Goal: Find specific page/section: Find specific page/section

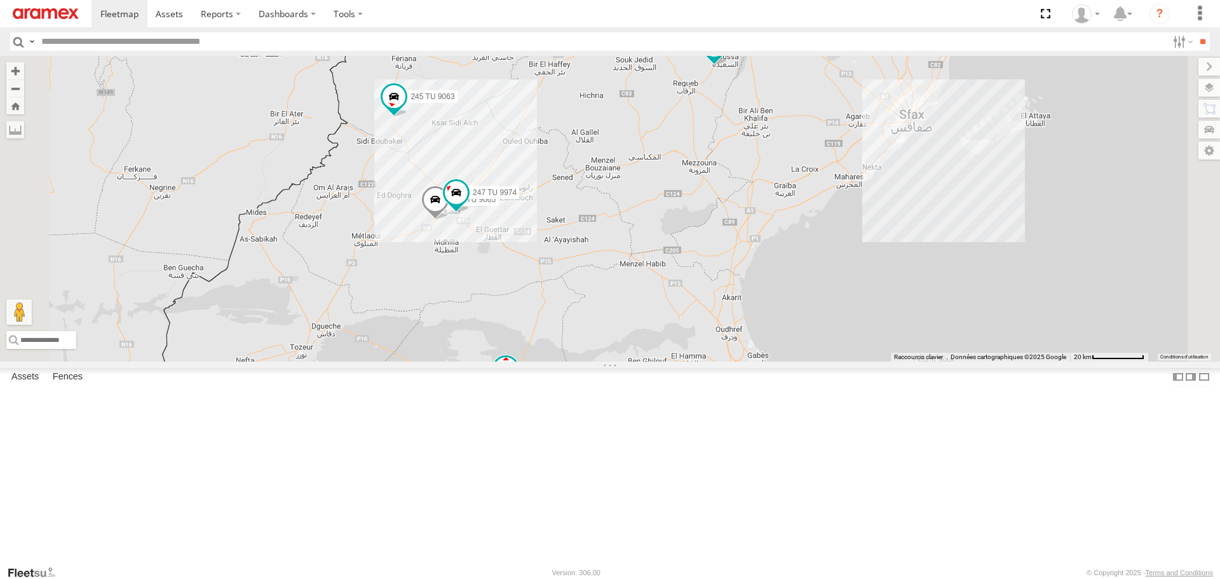
drag, startPoint x: 699, startPoint y: 463, endPoint x: 693, endPoint y: 359, distance: 104.4
click at [693, 359] on div "245 TU 4334 231 TU 3159 245 TU 9065 245 TU 9063 246 TU 8280 241 TU 2031 246 TU …" at bounding box center [610, 208] width 1220 height 305
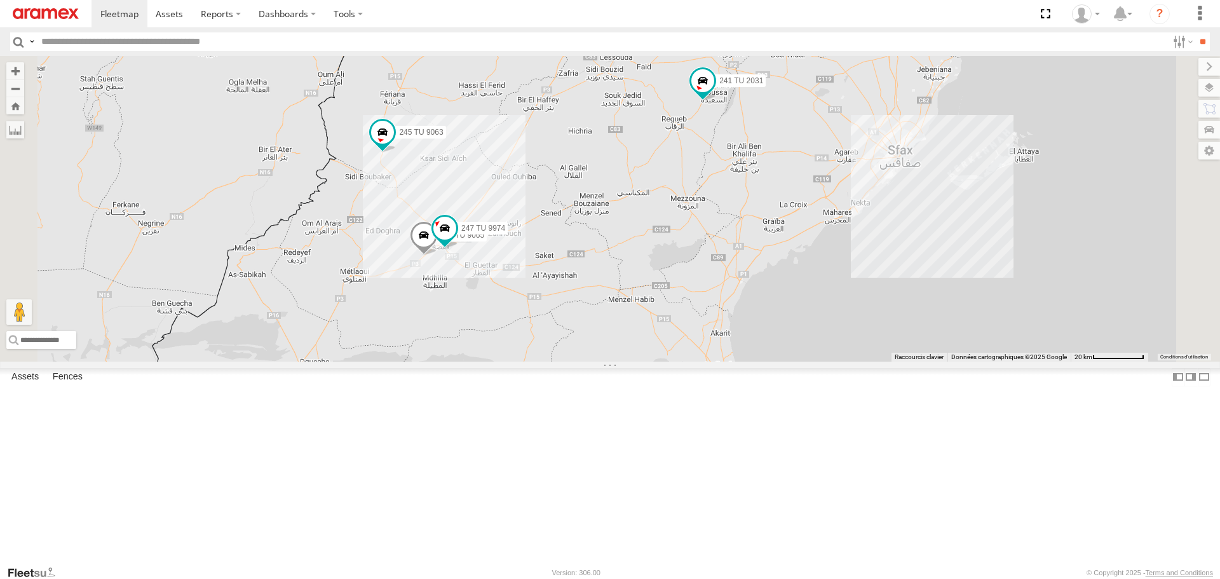
drag, startPoint x: 674, startPoint y: 346, endPoint x: 662, endPoint y: 408, distance: 62.9
click at [662, 361] on div "245 TU 4334 231 TU 3159 245 TU 9065 245 TU 9063 246 TU 8280 241 TU 2031 246 TU …" at bounding box center [610, 208] width 1220 height 305
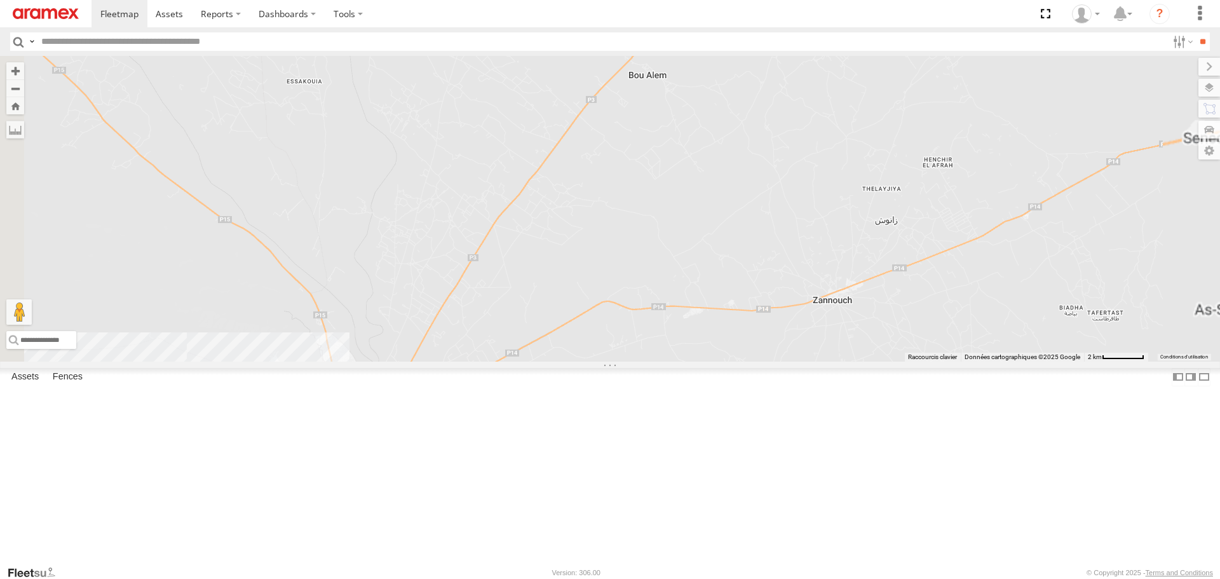
drag, startPoint x: 502, startPoint y: 422, endPoint x: 610, endPoint y: 267, distance: 189.0
click at [610, 267] on div "245 TU 4334 231 TU 3159 245 TU 9065 245 TU 9063 246 TU 8280 241 TU 2031 246 TU …" at bounding box center [610, 208] width 1220 height 305
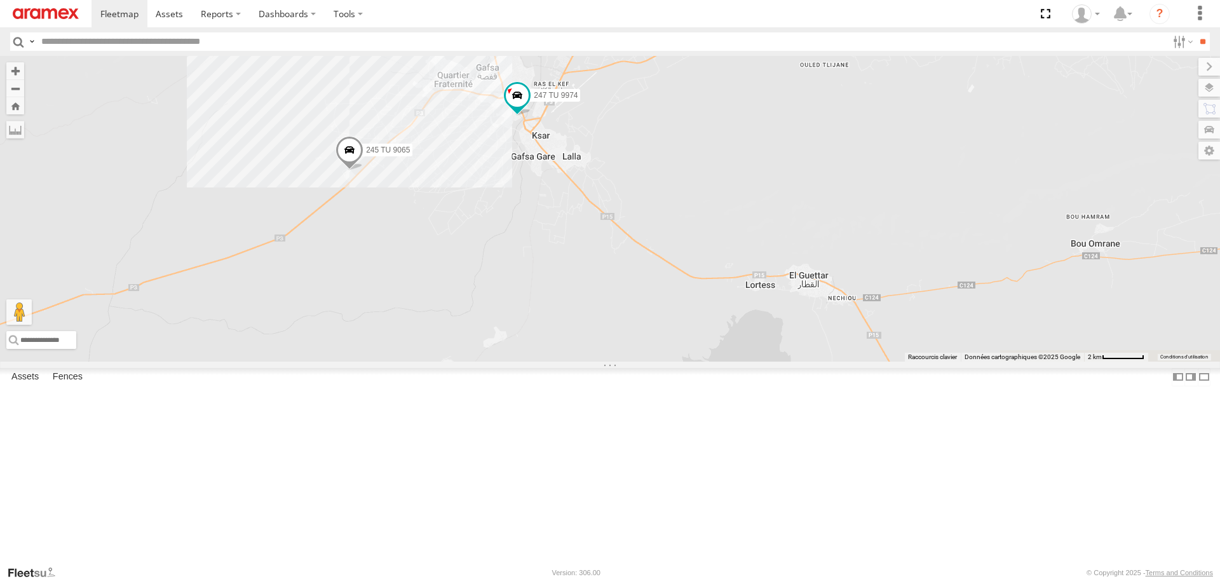
drag, startPoint x: 815, startPoint y: 170, endPoint x: 633, endPoint y: 367, distance: 268.0
click at [637, 361] on div "245 TU 4334 231 TU 3159 245 TU 9065 245 TU 9063 246 TU 8280 241 TU 2031 246 TU …" at bounding box center [610, 208] width 1220 height 305
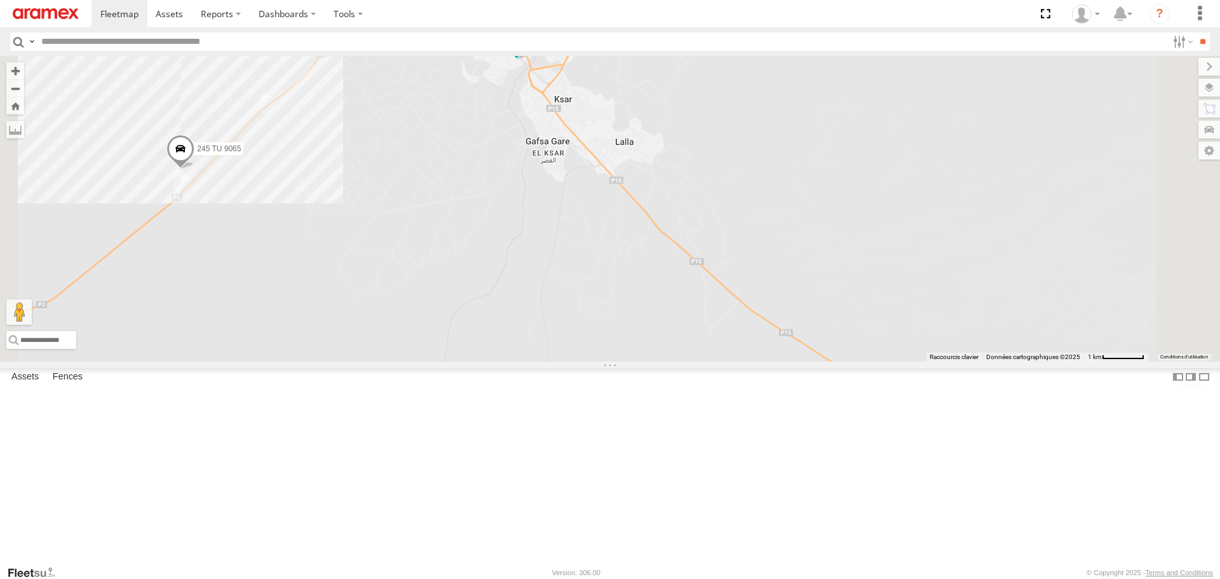
drag, startPoint x: 643, startPoint y: 221, endPoint x: 604, endPoint y: 333, distance: 119.0
click at [604, 332] on div "245 TU 4334 231 TU 3159 245 TU 9065 245 TU 9063 246 TU 8280 241 TU 2031 246 TU …" at bounding box center [610, 208] width 1220 height 305
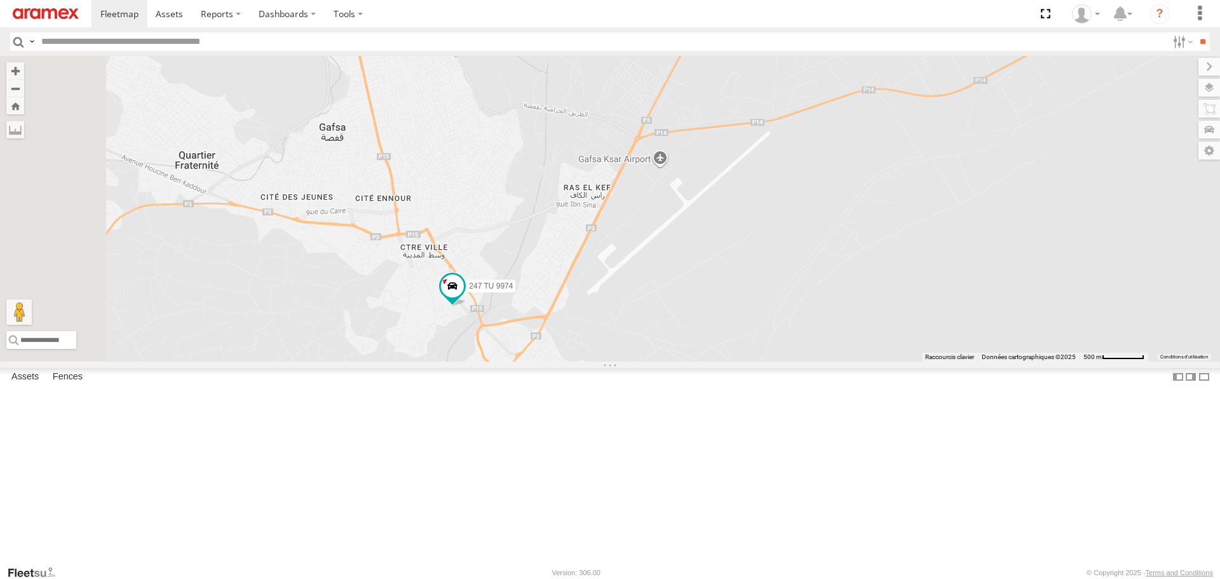
drag, startPoint x: 611, startPoint y: 431, endPoint x: 655, endPoint y: 331, distance: 109.6
click at [655, 334] on div "245 TU 4334 231 TU 3159 245 TU 9065 245 TU 9063 246 TU 8280 241 TU 2031 246 TU …" at bounding box center [610, 208] width 1220 height 305
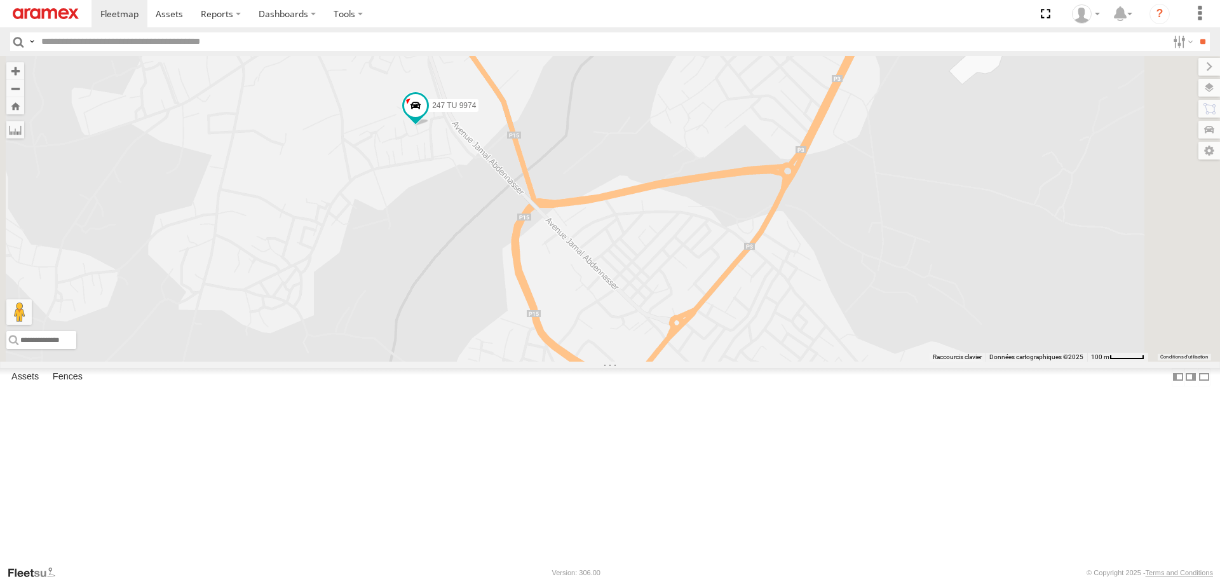
drag, startPoint x: 587, startPoint y: 268, endPoint x: 604, endPoint y: 332, distance: 66.4
click at [601, 323] on div "245 TU 4334 231 TU 3159 245 TU 9065 245 TU 9063 246 TU 8280 241 TU 2031 246 TU …" at bounding box center [610, 208] width 1220 height 305
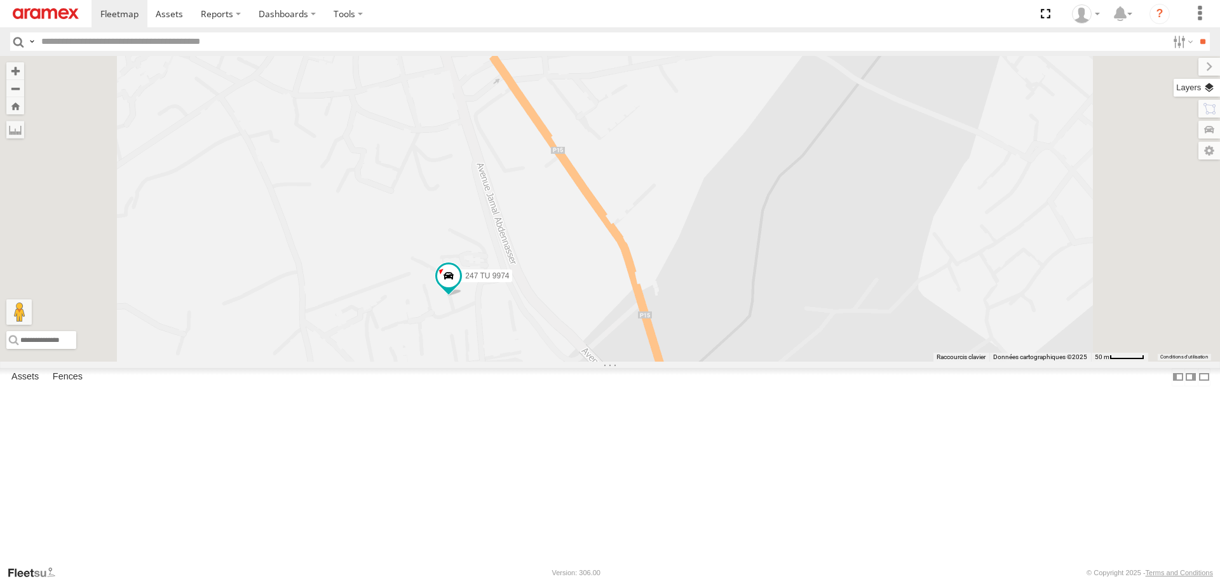
click at [1204, 92] on label at bounding box center [1197, 88] width 46 height 18
click at [0, 0] on span "Basemaps" at bounding box center [0, 0] width 0 height 0
click at [0, 0] on span "Satellite + Roadmap" at bounding box center [0, 0] width 0 height 0
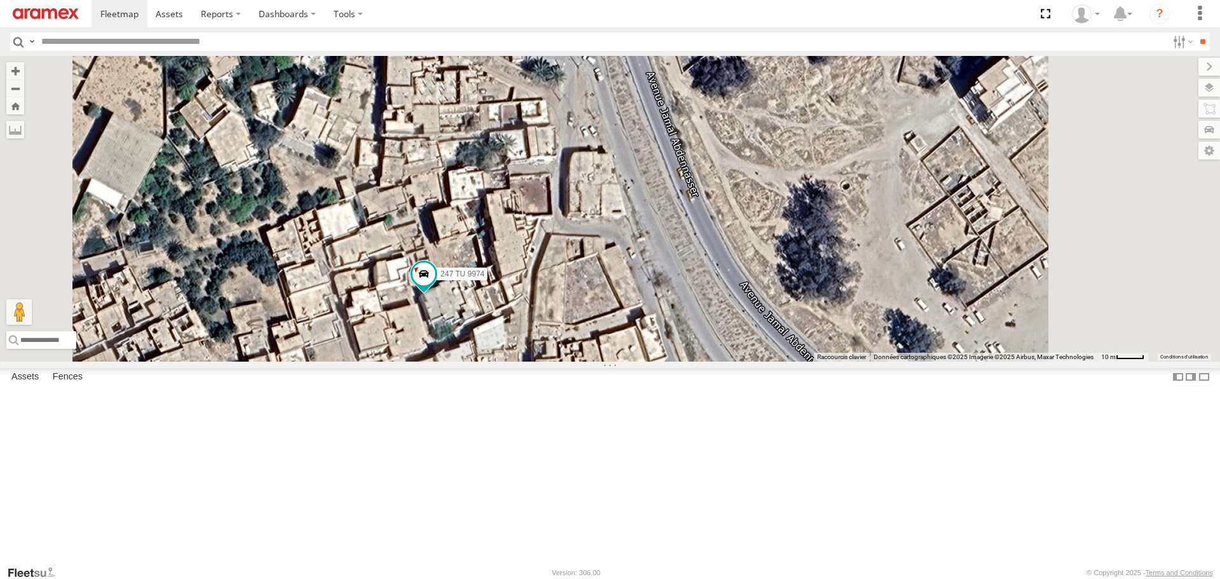
drag, startPoint x: 614, startPoint y: 393, endPoint x: 540, endPoint y: 395, distance: 73.8
click at [540, 361] on div "245 TU 4334 231 TU 3159 245 TU 9065 245 TU 9063 246 TU 8280 241 TU 2031 246 TU …" at bounding box center [610, 208] width 1220 height 305
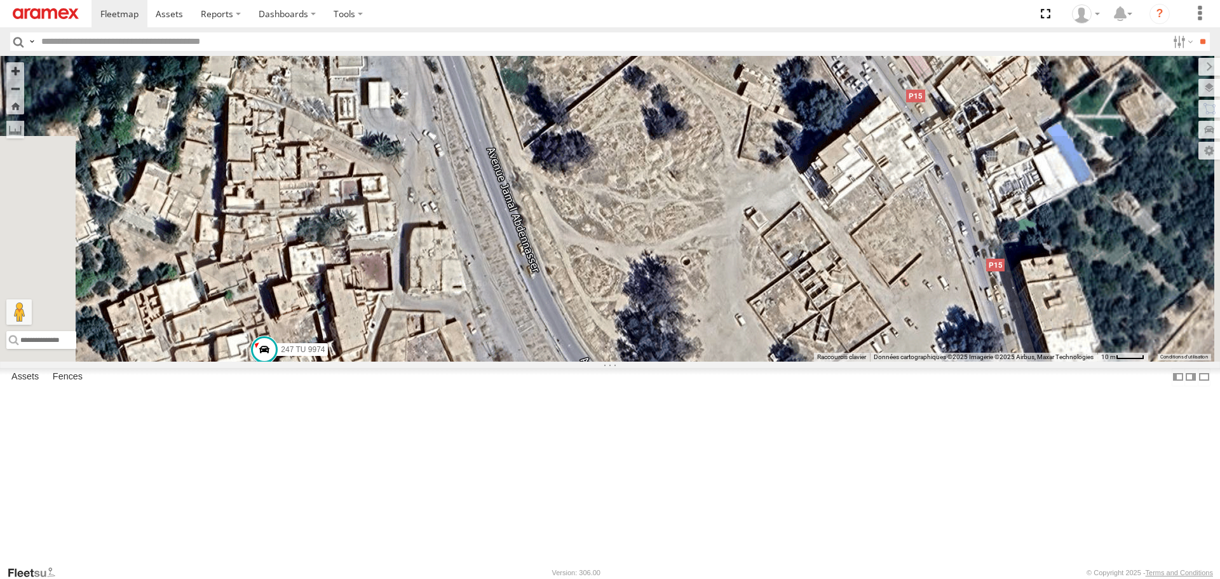
click at [564, 284] on div "245 TU 4334 231 TU 3159 245 TU 9065 245 TU 9063 246 TU 8280 241 TU 2031 246 TU …" at bounding box center [610, 208] width 1220 height 305
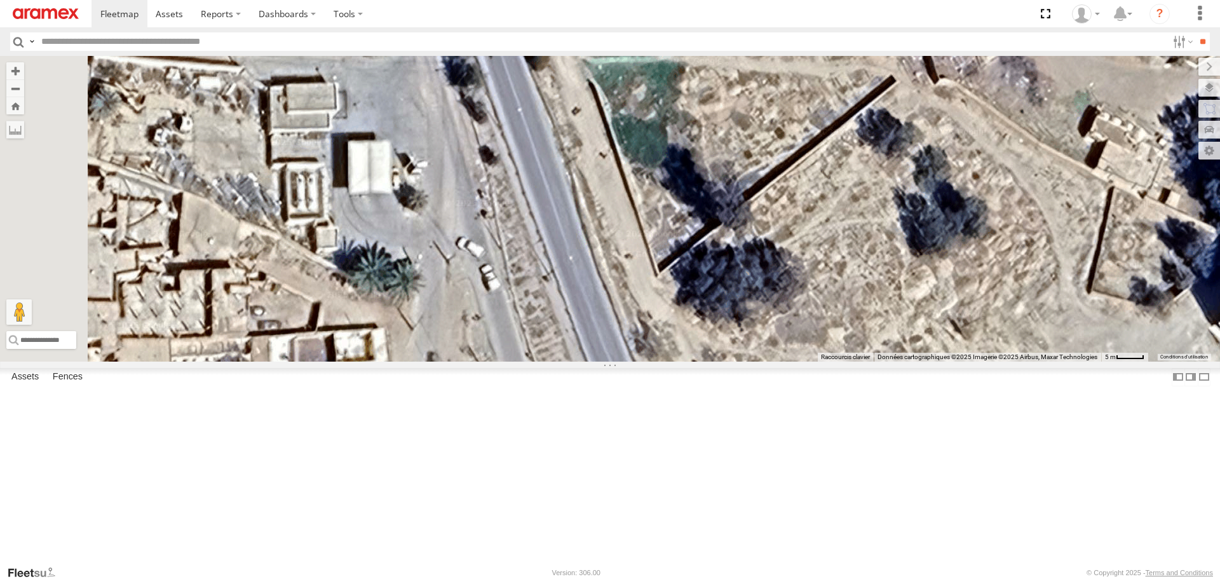
drag, startPoint x: 505, startPoint y: 207, endPoint x: 536, endPoint y: 299, distance: 97.3
click at [536, 299] on div "245 TU 4334 231 TU 3159 245 TU 9065 245 TU 9063 246 TU 8280 241 TU 2031 246 TU …" at bounding box center [610, 208] width 1220 height 305
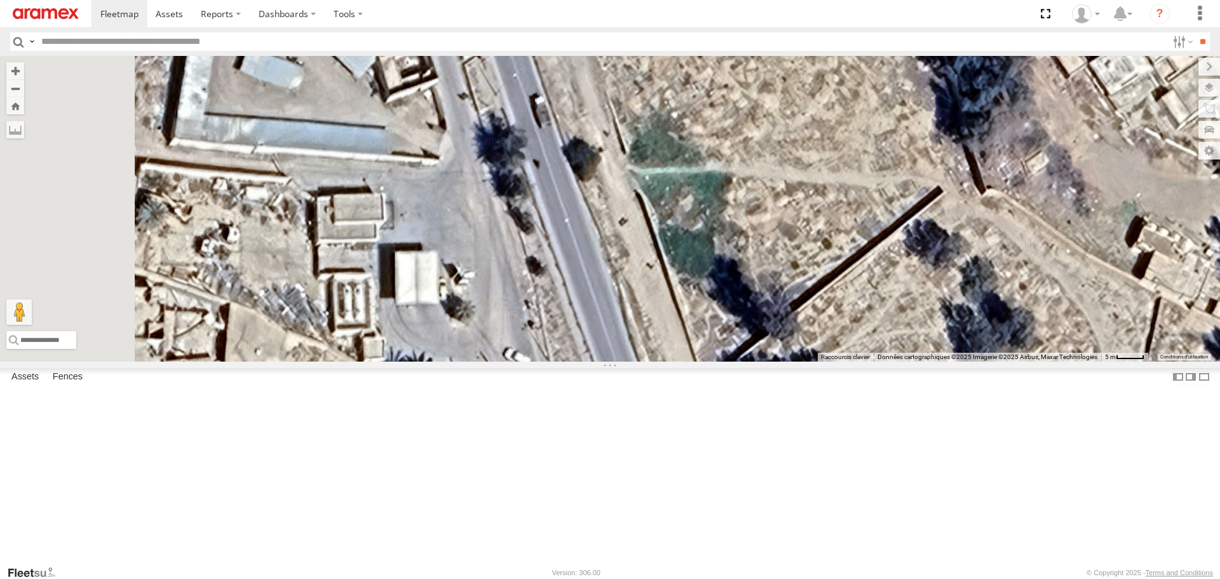
drag, startPoint x: 538, startPoint y: 299, endPoint x: 566, endPoint y: 367, distance: 73.5
click at [566, 361] on div "245 TU 4334 231 TU 3159 245 TU 9065 245 TU 9063 246 TU 8280 241 TU 2031 246 TU …" at bounding box center [610, 208] width 1220 height 305
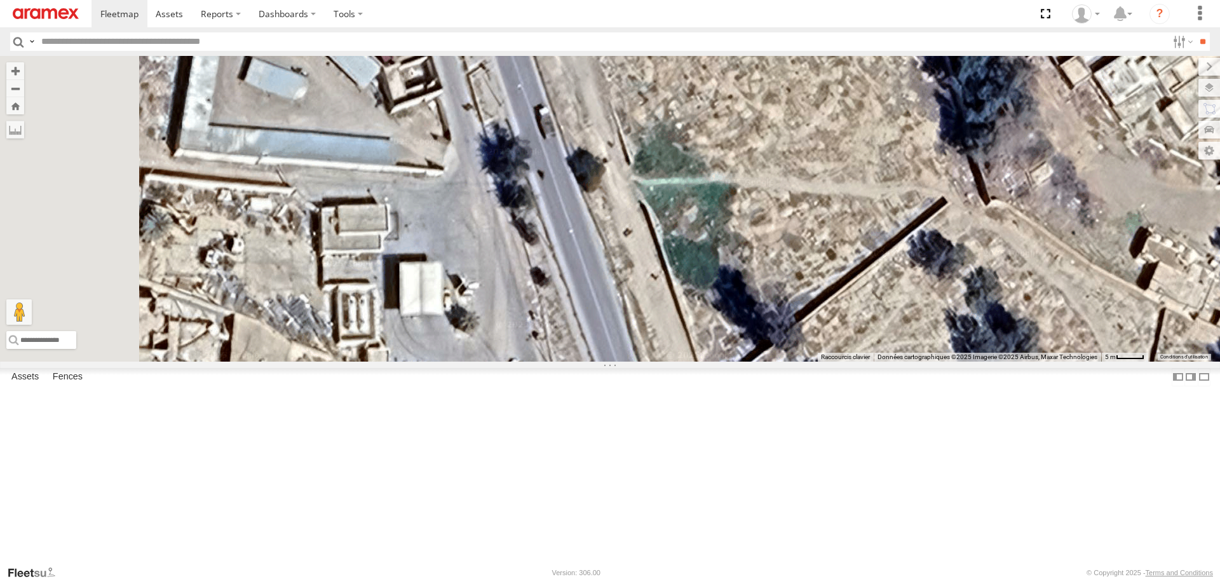
click at [0, 0] on div "Gafsa Branch" at bounding box center [0, 0] width 0 height 0
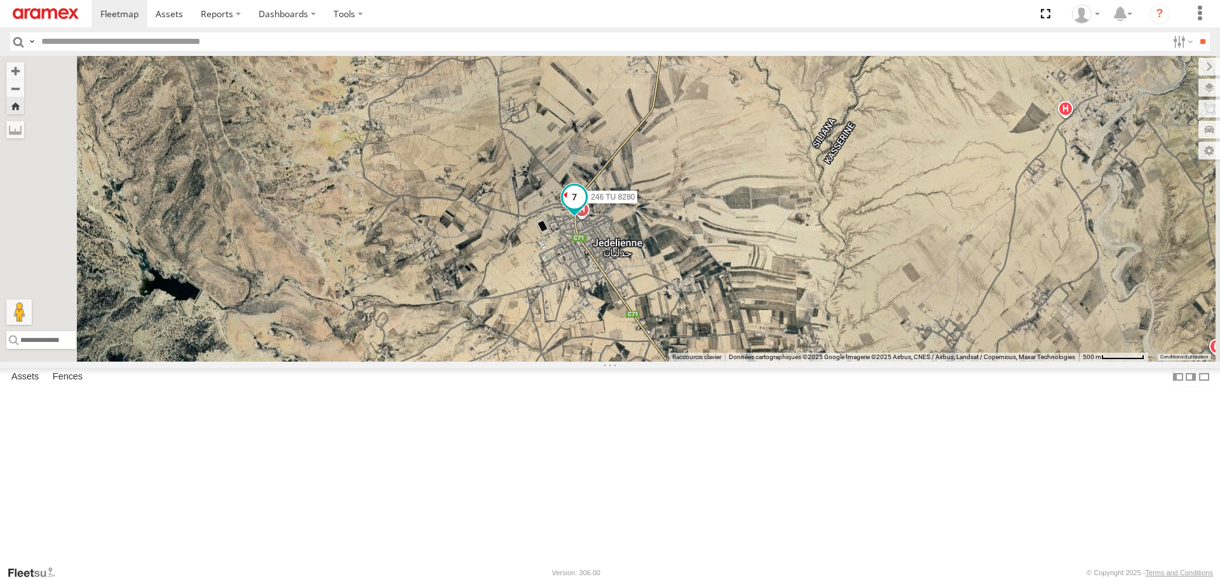
click at [586, 209] on span at bounding box center [574, 197] width 23 height 23
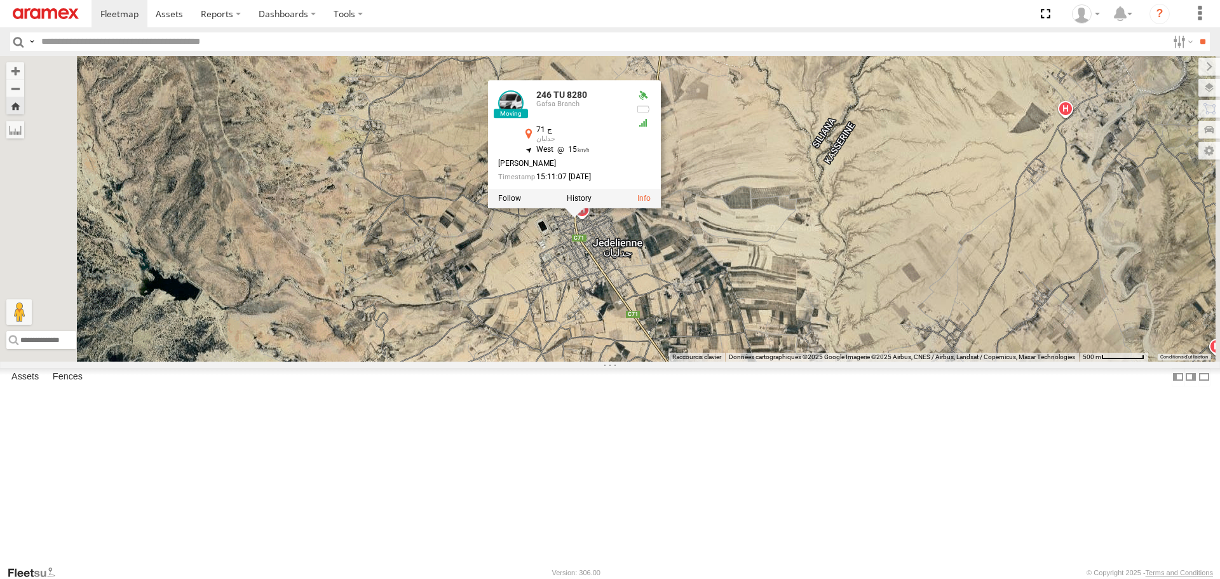
click at [524, 116] on link at bounding box center [510, 103] width 25 height 25
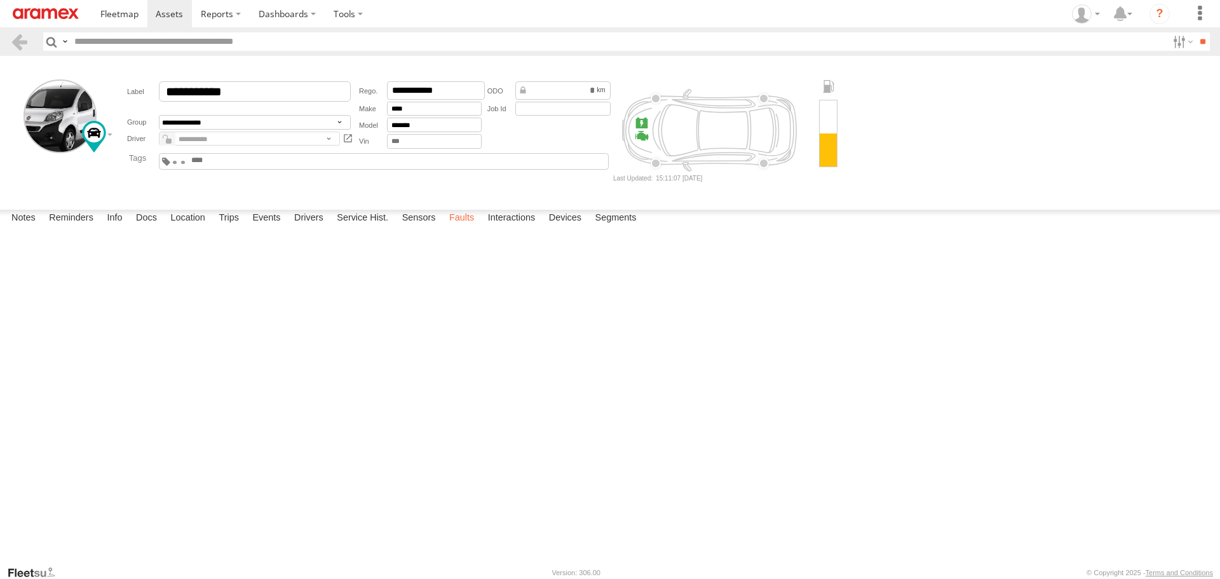
click at [461, 228] on label "Faults" at bounding box center [461, 219] width 37 height 18
click at [25, 9] on img at bounding box center [46, 13] width 66 height 11
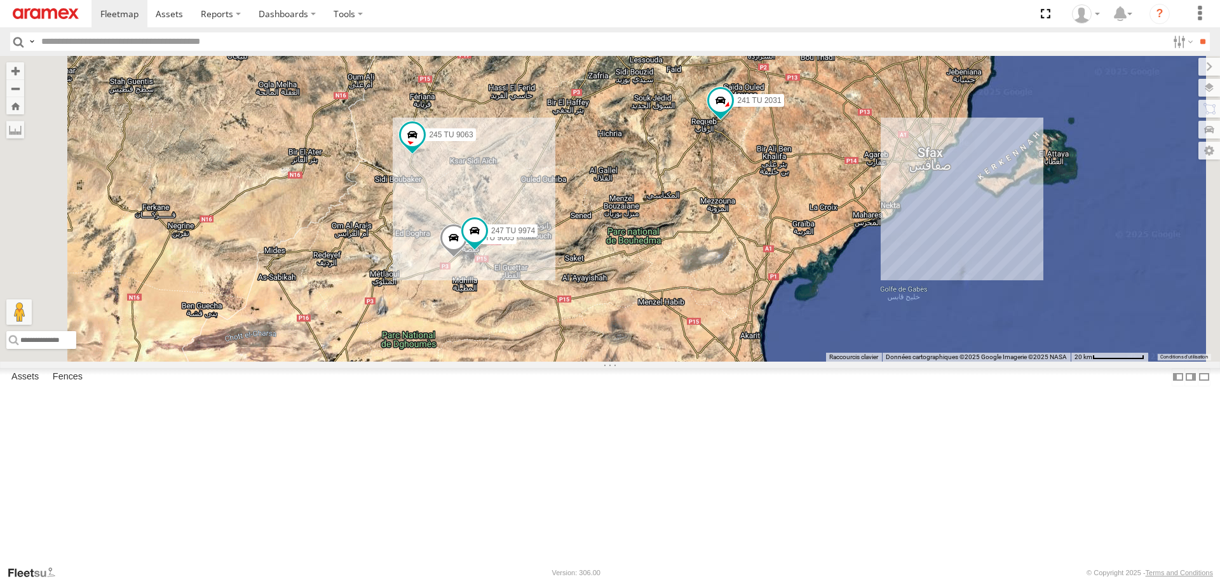
drag, startPoint x: 606, startPoint y: 410, endPoint x: 615, endPoint y: 437, distance: 27.9
click at [612, 361] on div "245 TU 4334 231 TU 3159 245 TU 9063 246 TU 8280 241 TU 2031 246 TU 8289 245 TU …" at bounding box center [610, 208] width 1220 height 305
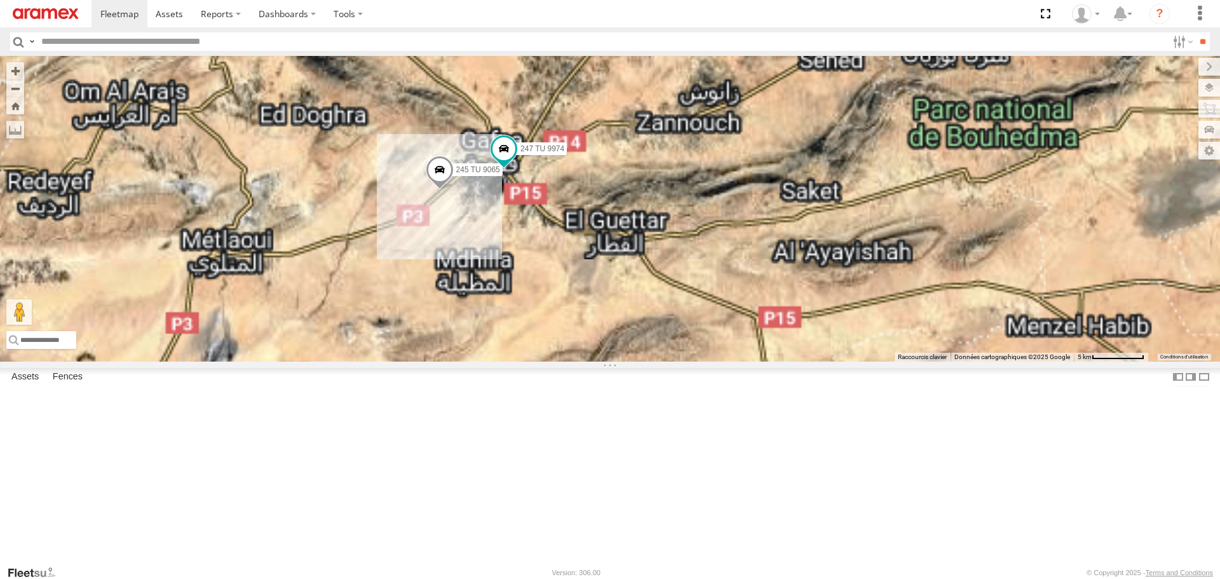
drag, startPoint x: 629, startPoint y: 385, endPoint x: 621, endPoint y: 451, distance: 66.5
click at [621, 361] on div "245 TU 4334 231 TU 3159 245 TU 9063 246 TU 8280 241 TU 2031 246 TU 8289 245 TU …" at bounding box center [610, 208] width 1220 height 305
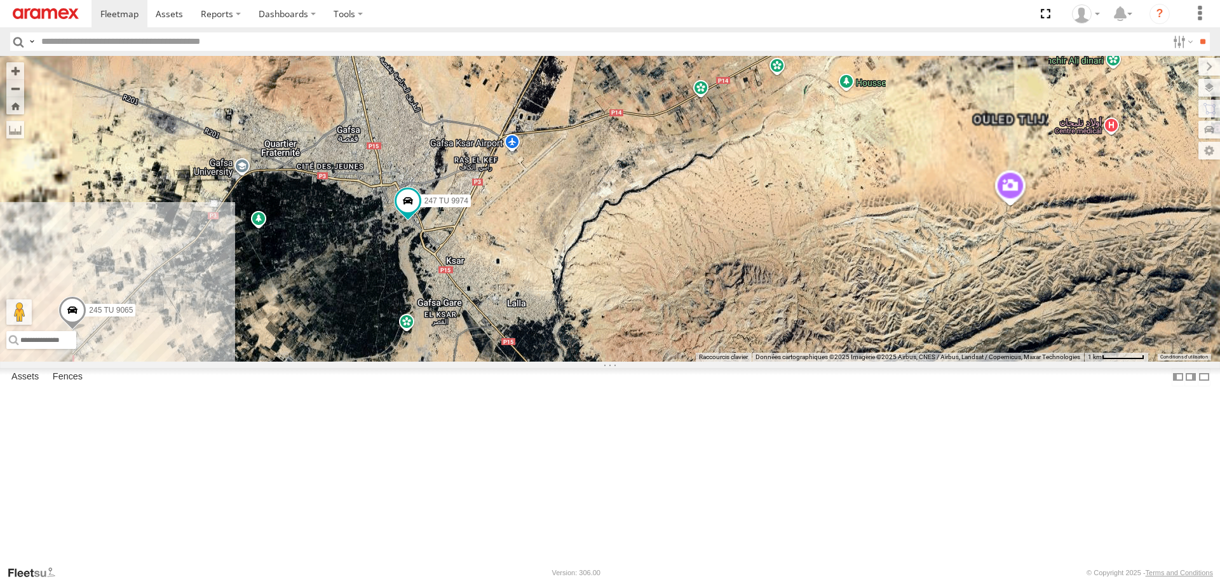
drag, startPoint x: 568, startPoint y: 378, endPoint x: 588, endPoint y: 462, distance: 86.3
click at [588, 361] on div "245 TU 4334 231 TU 3159 245 TU 9063 246 TU 8280 241 TU 2031 246 TU 8289 245 TU …" at bounding box center [610, 208] width 1220 height 305
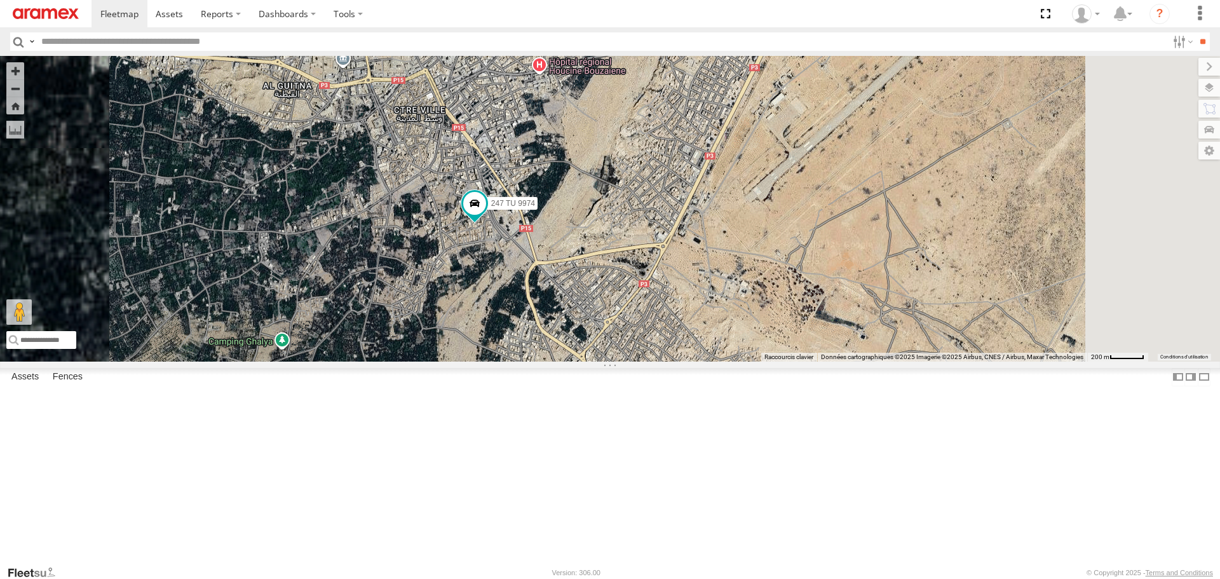
drag, startPoint x: 570, startPoint y: 352, endPoint x: 578, endPoint y: 428, distance: 76.1
click at [575, 361] on div "245 TU 4334 231 TU 3159 245 TU 9063 246 TU 8280 241 TU 2031 246 TU 8289 245 TU …" at bounding box center [610, 208] width 1220 height 305
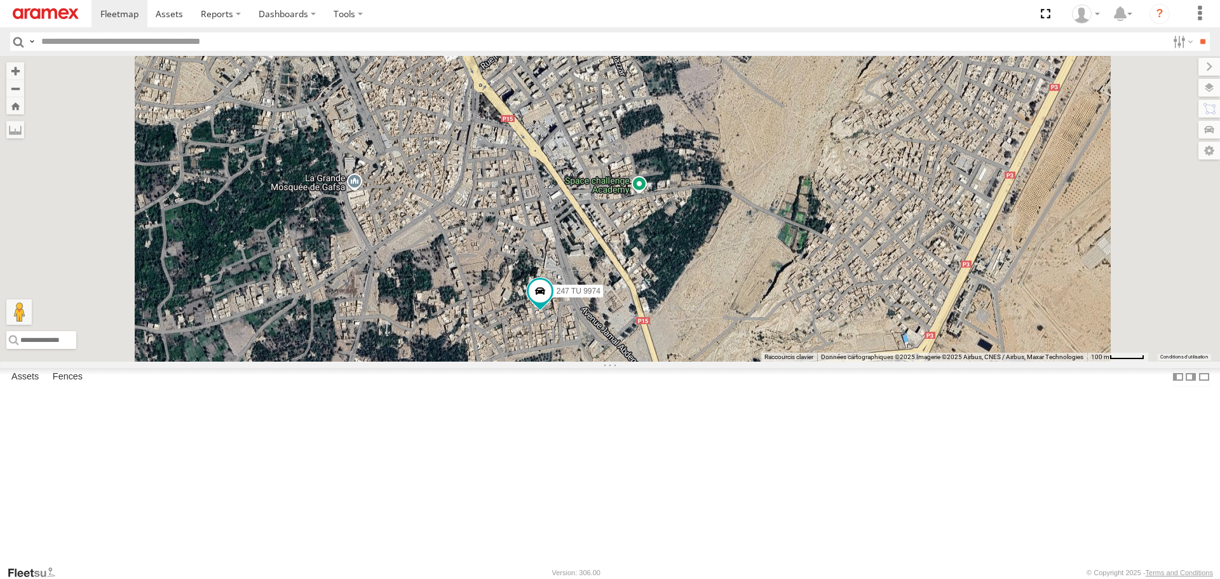
drag, startPoint x: 617, startPoint y: 479, endPoint x: 594, endPoint y: 385, distance: 96.7
click at [596, 361] on div "245 TU 4334 231 TU 3159 245 TU 9063 246 TU 8280 241 TU 2031 246 TU 8289 245 TU …" at bounding box center [610, 208] width 1220 height 305
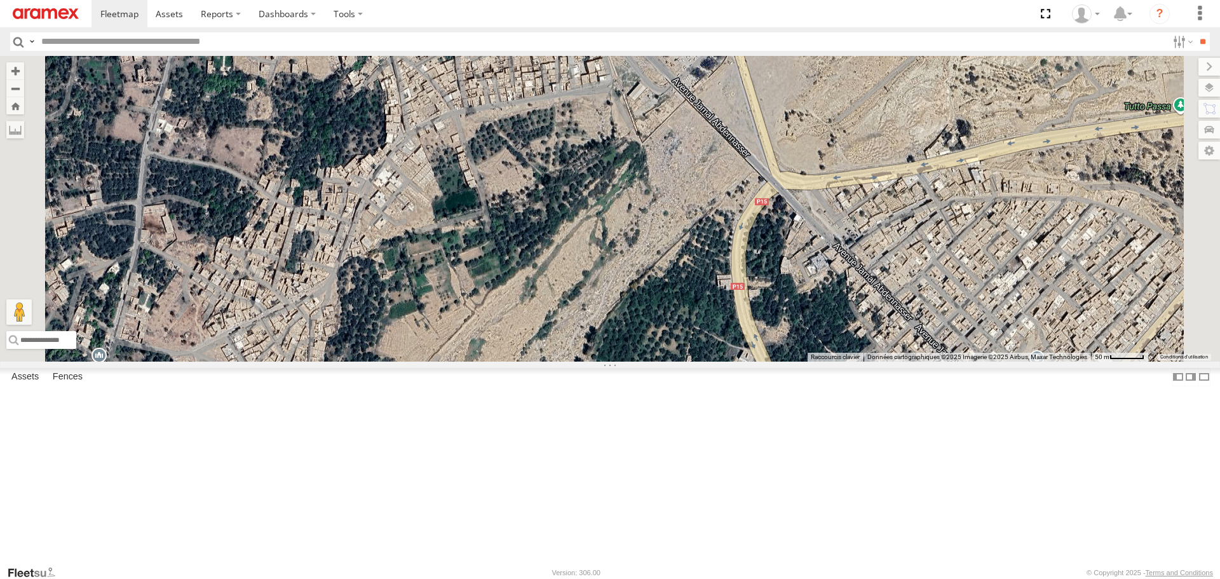
drag, startPoint x: 633, startPoint y: 230, endPoint x: 596, endPoint y: 368, distance: 142.8
click at [596, 361] on div "245 TU 4334 231 TU 3159 245 TU 9063 246 TU 8280 241 TU 2031 246 TU 8289 245 TU …" at bounding box center [610, 208] width 1220 height 305
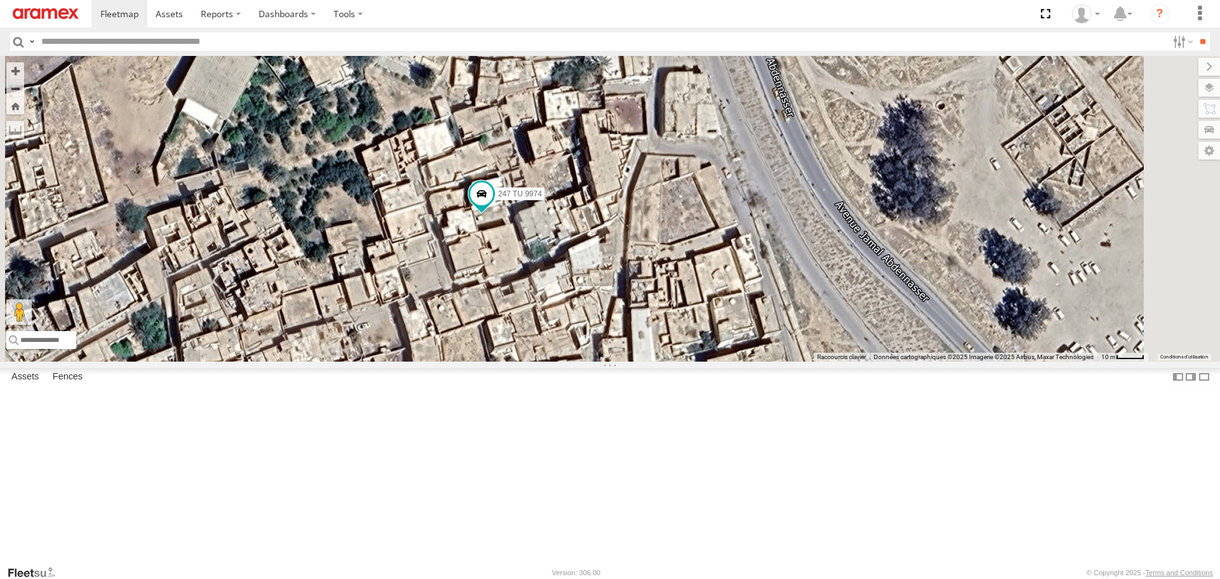
drag, startPoint x: 642, startPoint y: 315, endPoint x: 601, endPoint y: 371, distance: 69.2
click at [603, 361] on div "245 TU 4334 231 TU 3159 245 TU 9063 246 TU 8280 241 TU 2031 246 TU 8289 245 TU …" at bounding box center [610, 208] width 1220 height 305
